Goal: Find specific page/section: Find specific page/section

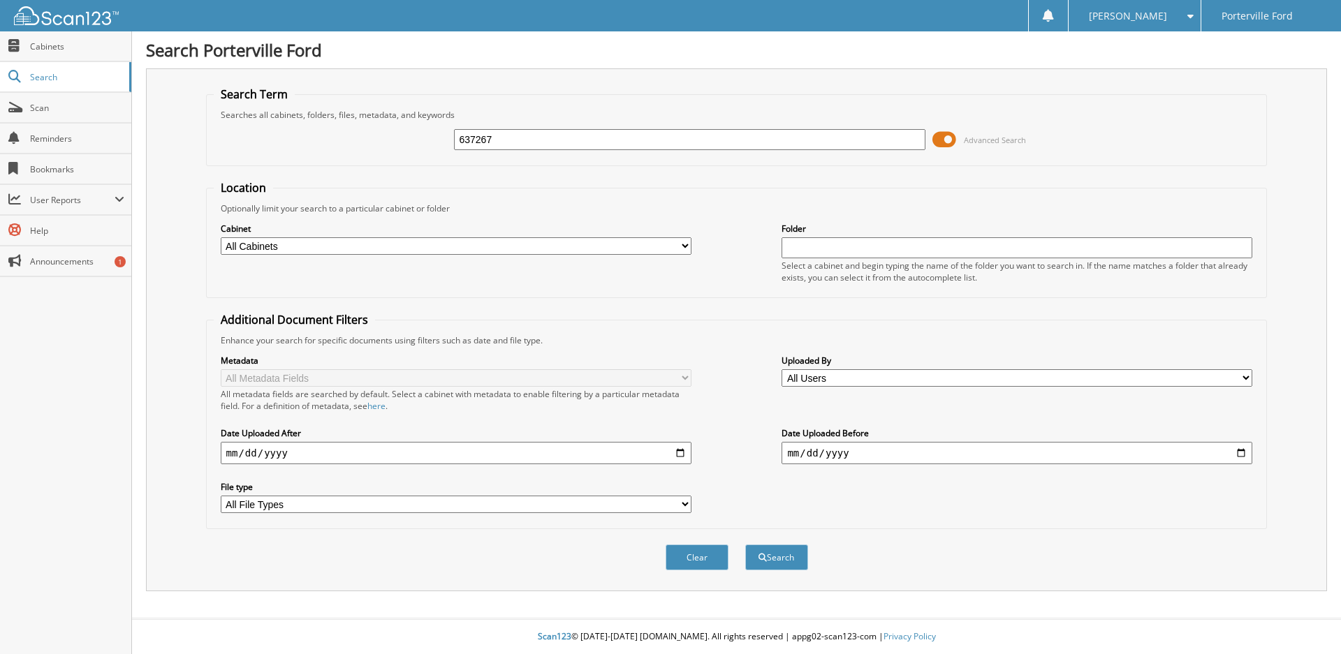
type input "637267"
click at [745, 545] on button "Search" at bounding box center [776, 558] width 63 height 26
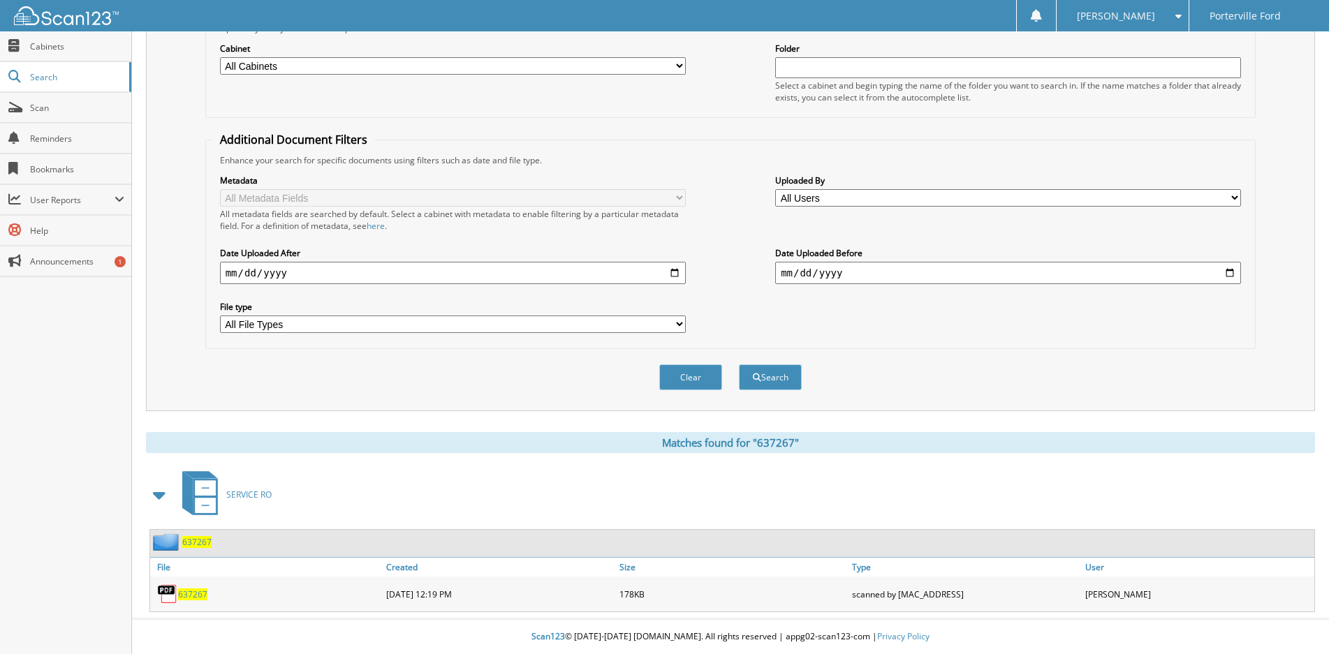
click at [196, 594] on span "637267" at bounding box center [192, 595] width 29 height 12
